Goal: Transaction & Acquisition: Subscribe to service/newsletter

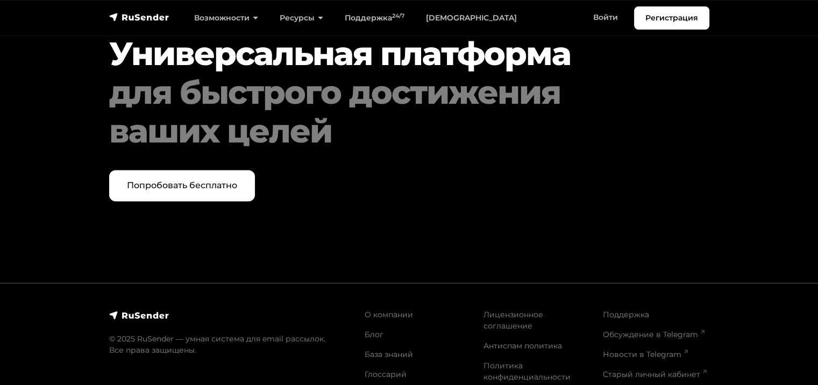
scroll to position [5592, 0]
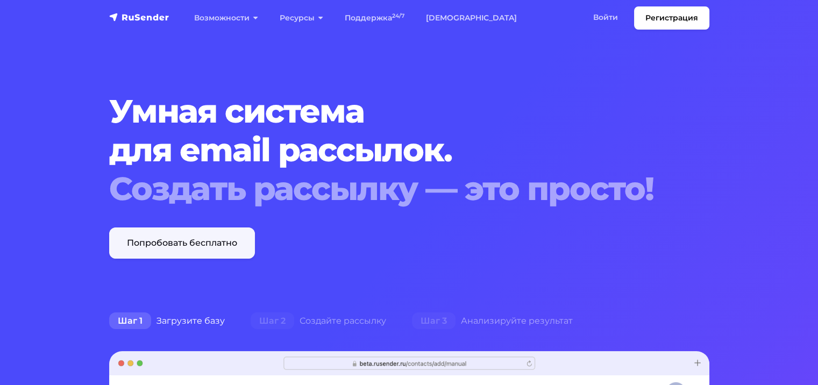
click at [204, 242] on link "Попробовать бесплатно" at bounding box center [182, 243] width 146 height 31
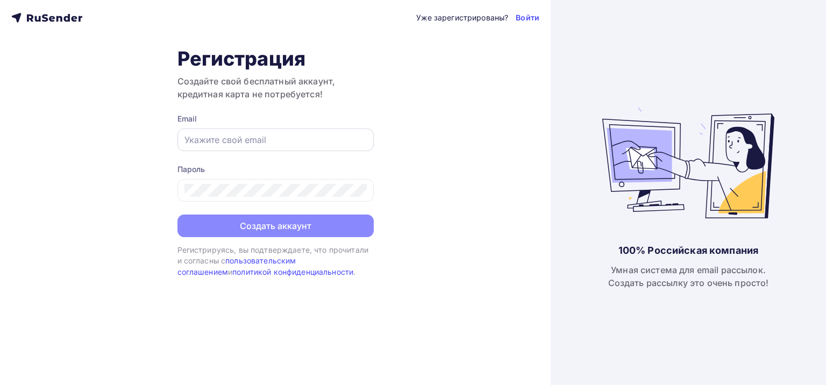
click at [301, 142] on input "text" at bounding box center [276, 139] width 182 height 13
type input "[EMAIL_ADDRESS][DOMAIN_NAME]"
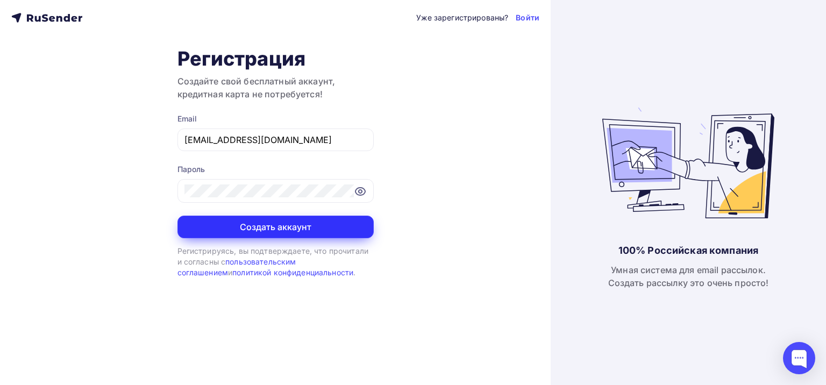
click at [283, 225] on button "Создать аккаунт" at bounding box center [276, 227] width 196 height 23
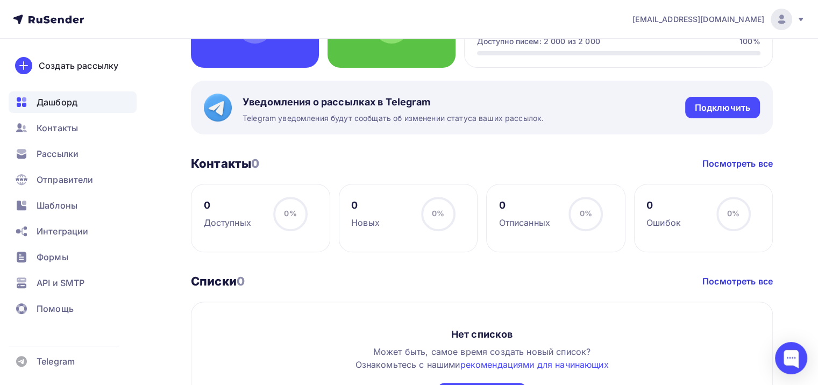
scroll to position [377, 0]
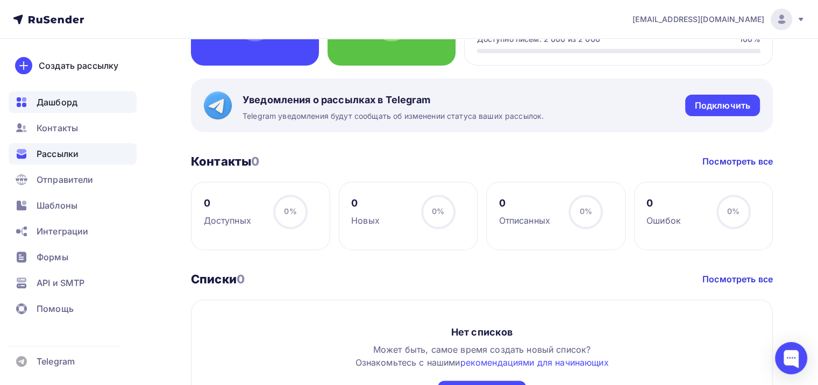
click at [65, 153] on span "Рассылки" at bounding box center [58, 153] width 42 height 13
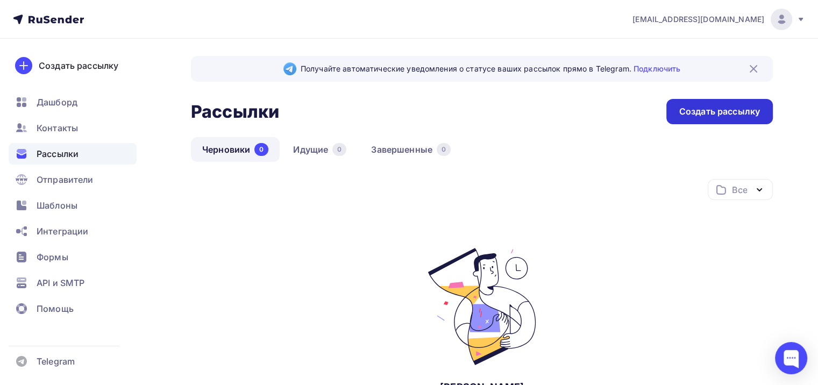
click at [732, 114] on div "Создать рассылку" at bounding box center [720, 111] width 81 height 12
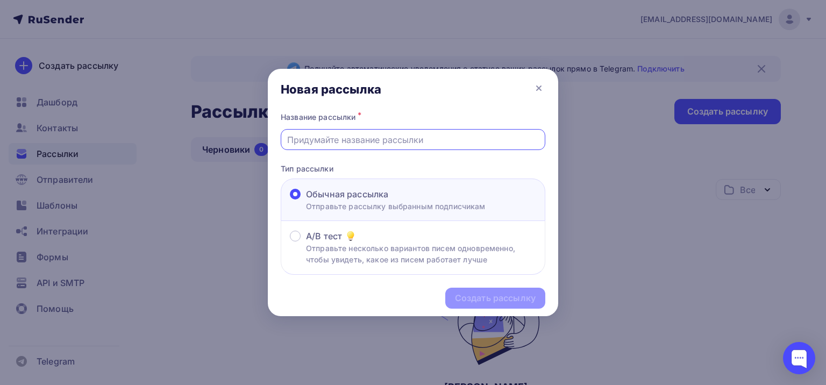
click at [392, 138] on input "text" at bounding box center [413, 139] width 252 height 13
type input "F"
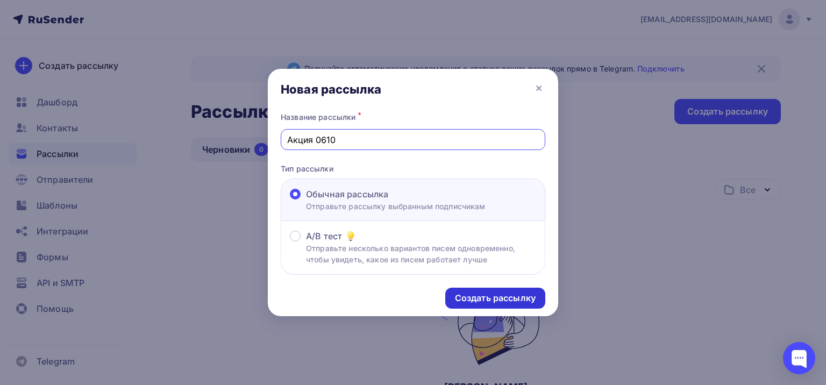
type input "Акция 0610"
click at [497, 292] on div "Создать рассылку" at bounding box center [495, 298] width 81 height 12
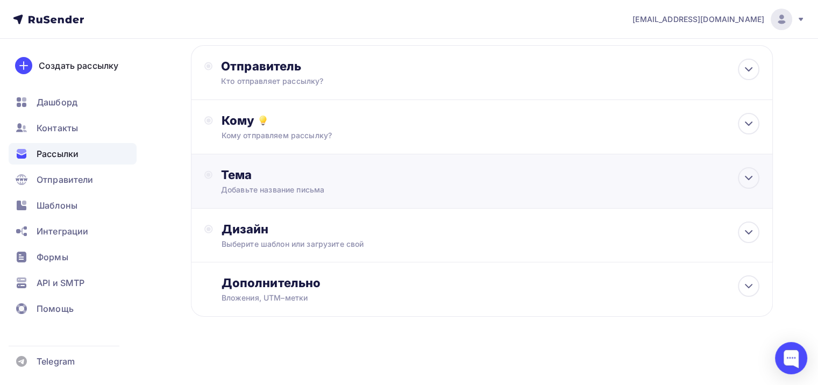
click at [419, 186] on div "Тема Добавьте название письма Тема * Рекомендуем использовать не более 150 симв…" at bounding box center [327, 181] width 213 height 28
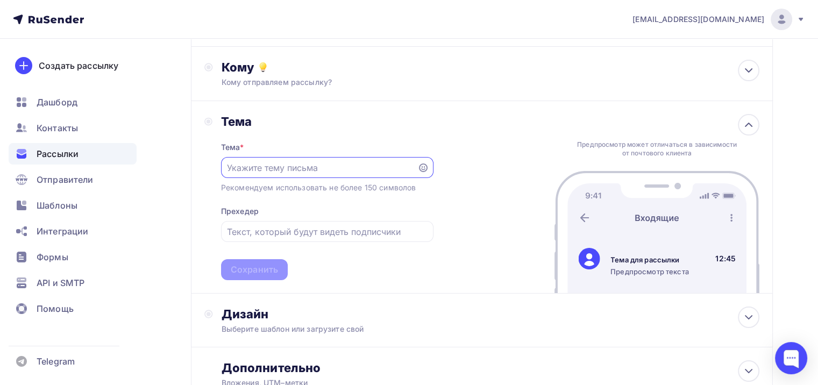
scroll to position [161, 0]
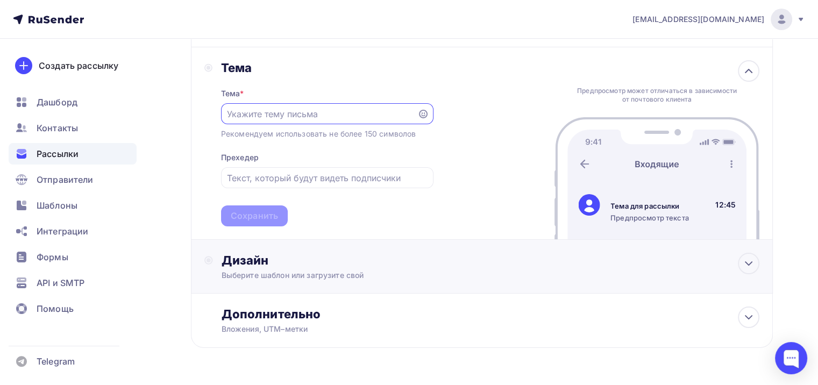
click at [380, 271] on div "Выберите шаблон или загрузите свой" at bounding box center [464, 275] width 484 height 11
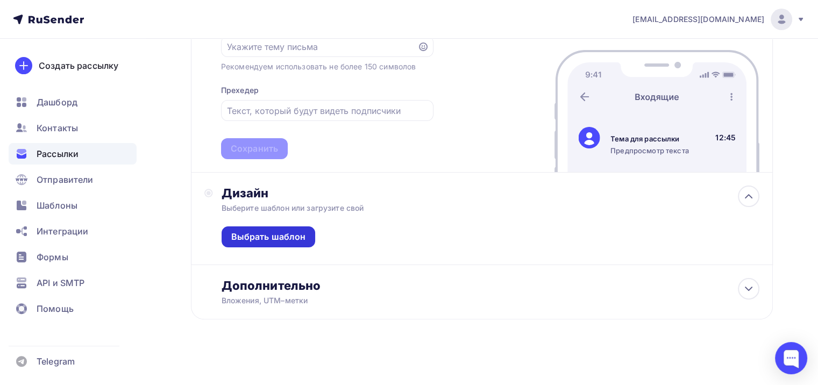
scroll to position [230, 0]
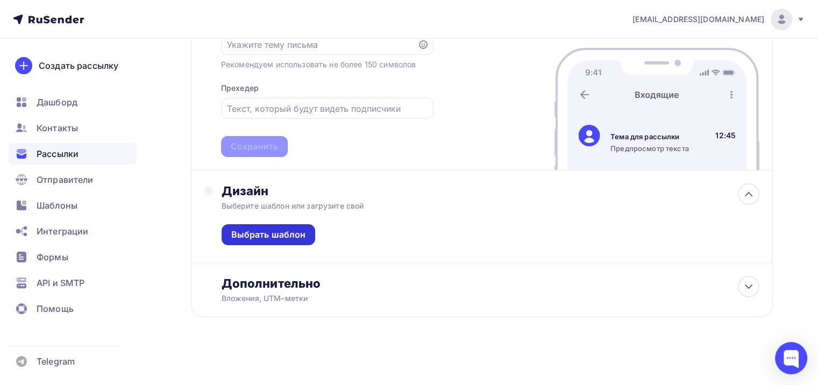
click at [299, 239] on div "Выбрать шаблон" at bounding box center [268, 235] width 75 height 12
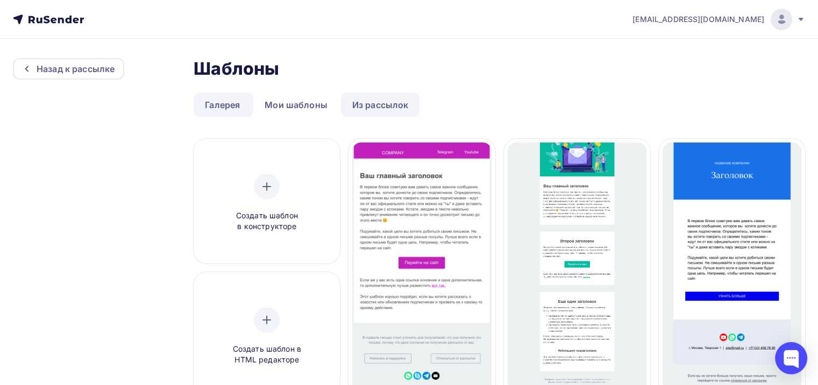
click at [383, 104] on link "Из рассылок" at bounding box center [380, 105] width 79 height 25
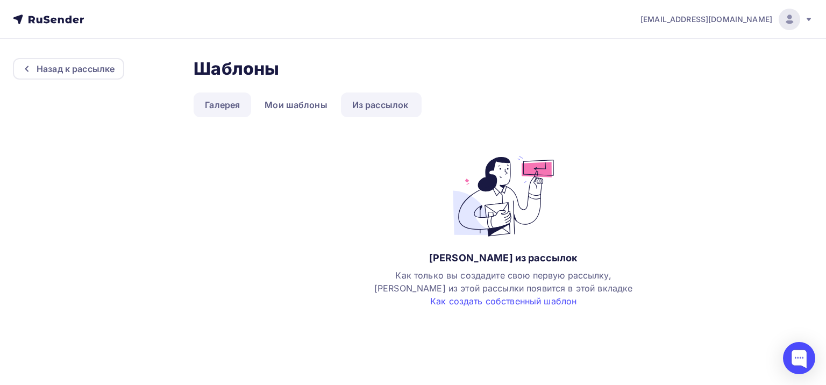
click at [222, 102] on link "Галерея" at bounding box center [223, 105] width 58 height 25
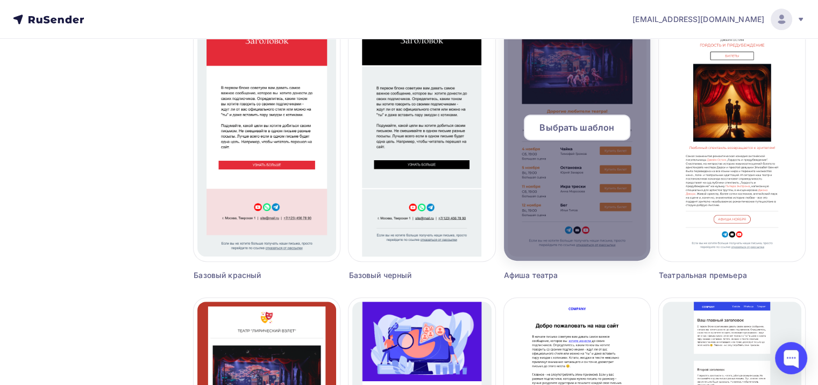
scroll to position [718, 0]
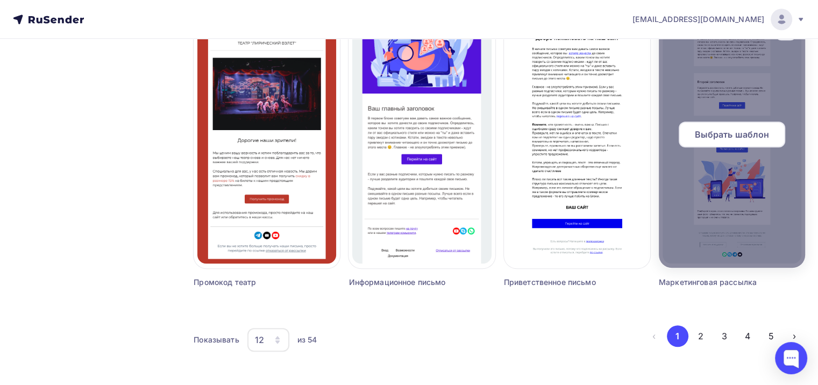
click at [727, 132] on span "Выбрать шаблон" at bounding box center [732, 134] width 75 height 13
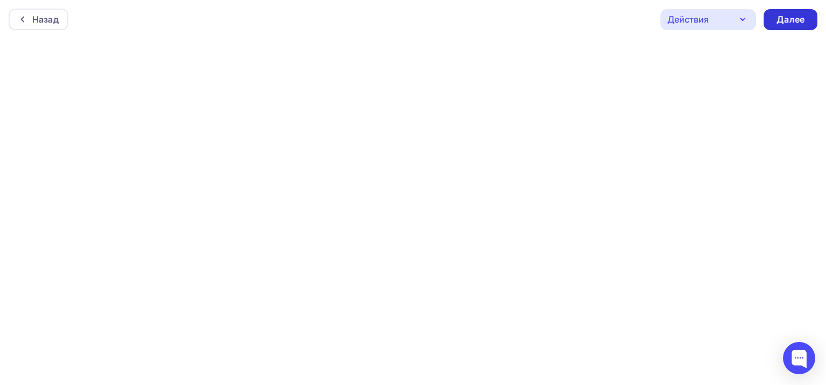
click at [794, 21] on div "Далее" at bounding box center [791, 19] width 28 height 12
click at [13, 15] on div "Назад" at bounding box center [39, 20] width 60 height 22
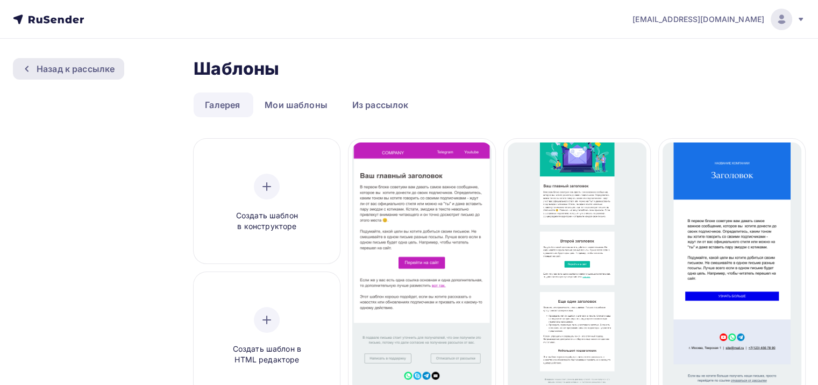
click at [88, 67] on div "Назад к рассылке" at bounding box center [76, 68] width 78 height 13
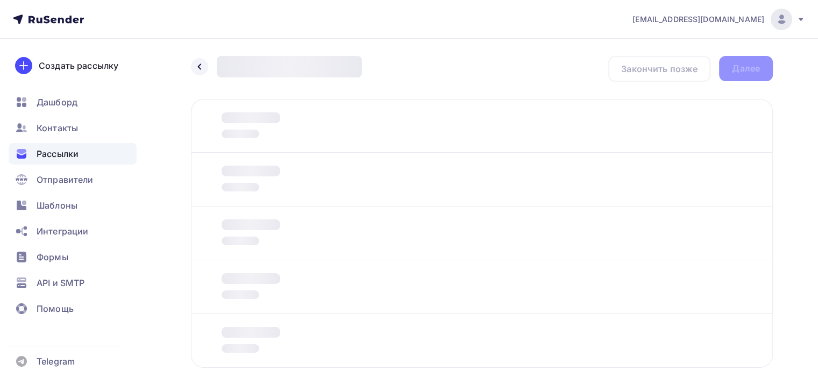
scroll to position [52, 0]
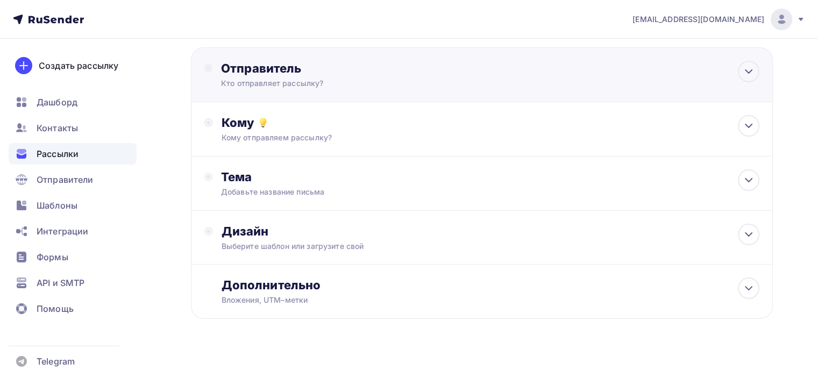
click at [376, 68] on div "Отправитель" at bounding box center [337, 68] width 233 height 15
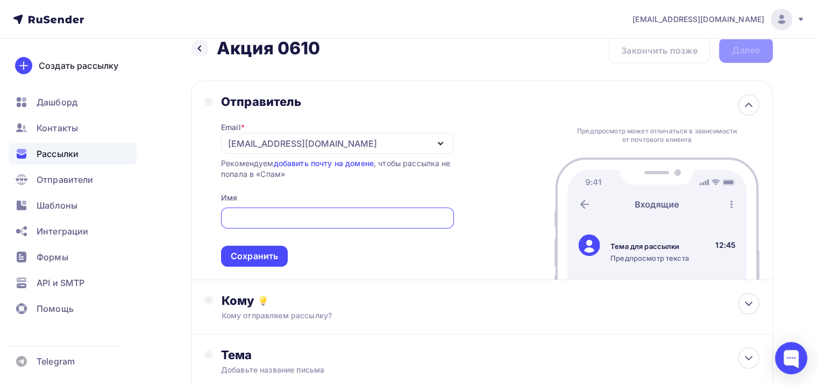
scroll to position [0, 0]
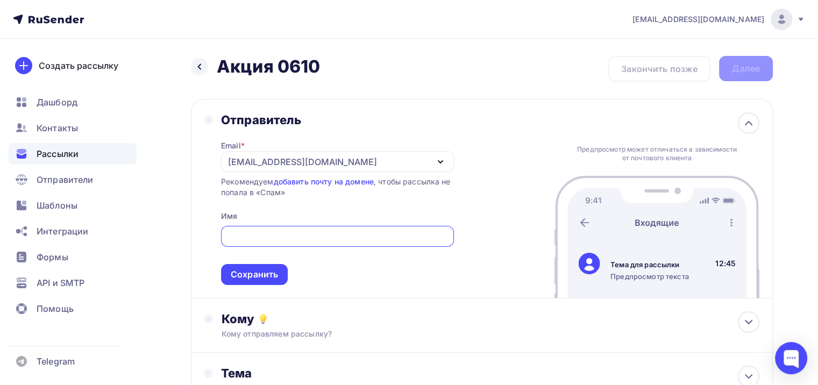
click at [55, 19] on icon at bounding box center [54, 20] width 6 height 6
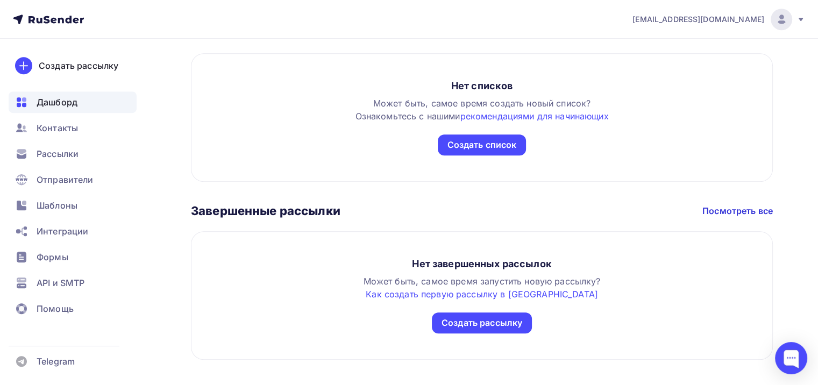
scroll to position [640, 0]
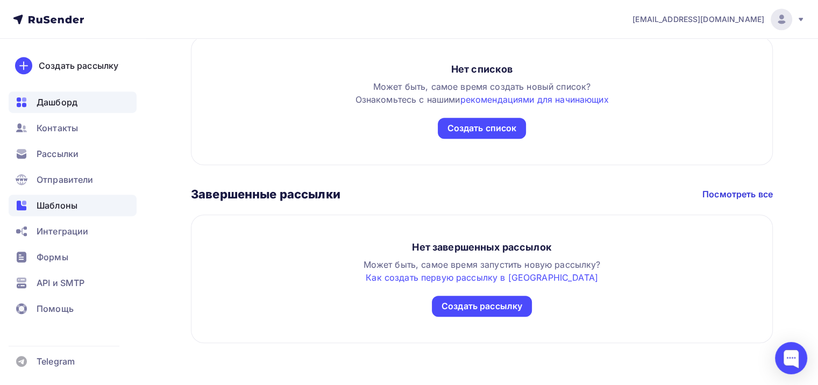
click at [80, 208] on div "Шаблоны" at bounding box center [73, 206] width 128 height 22
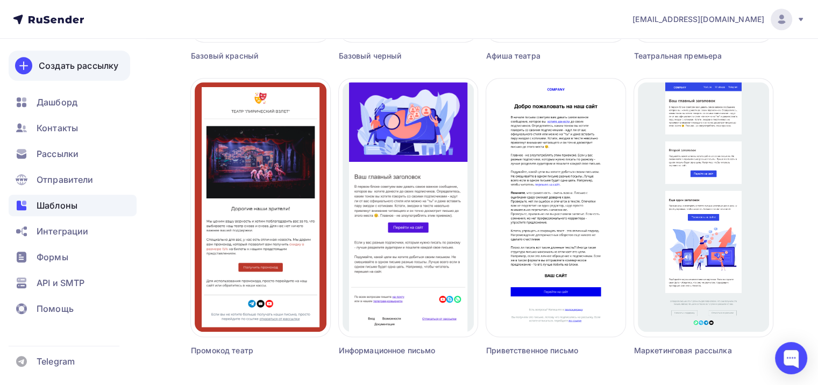
scroll to position [699, 0]
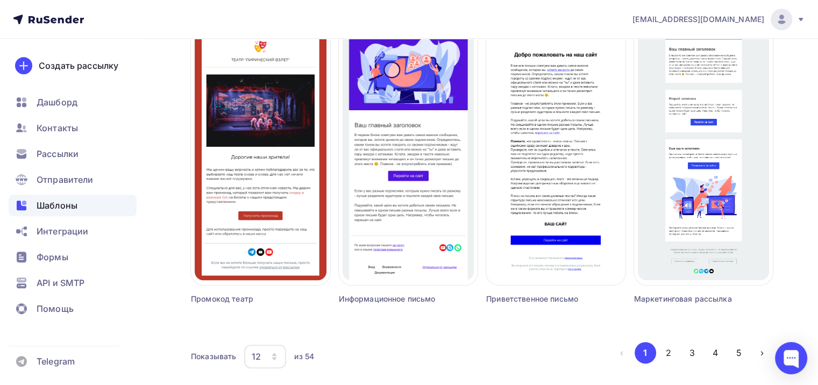
click at [781, 20] on img at bounding box center [781, 19] width 13 height 13
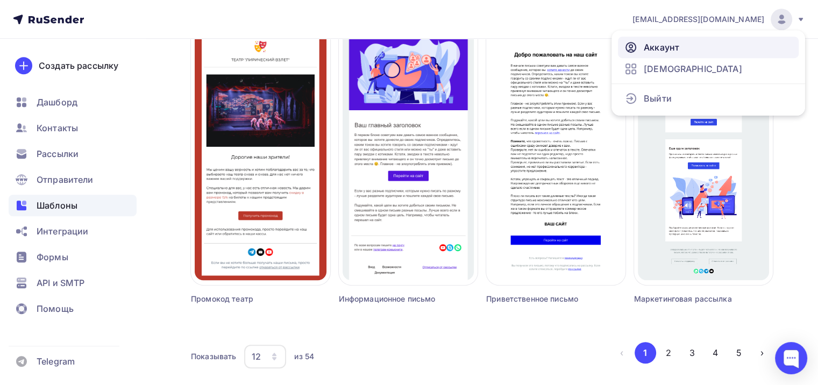
click at [702, 53] on link "Аккаунт" at bounding box center [708, 48] width 181 height 22
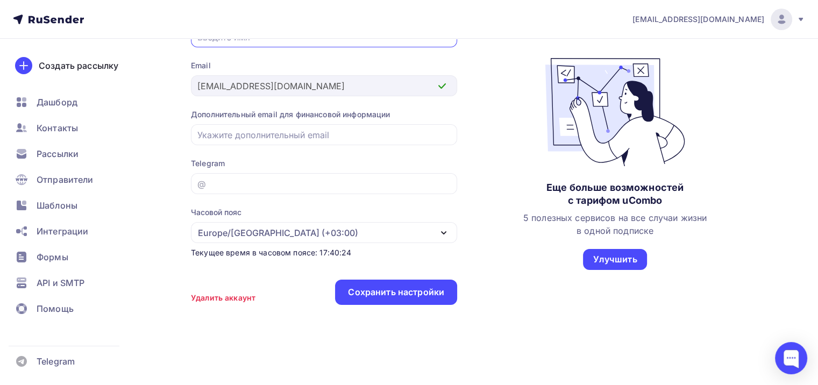
scroll to position [132, 0]
